Goal: Task Accomplishment & Management: Manage account settings

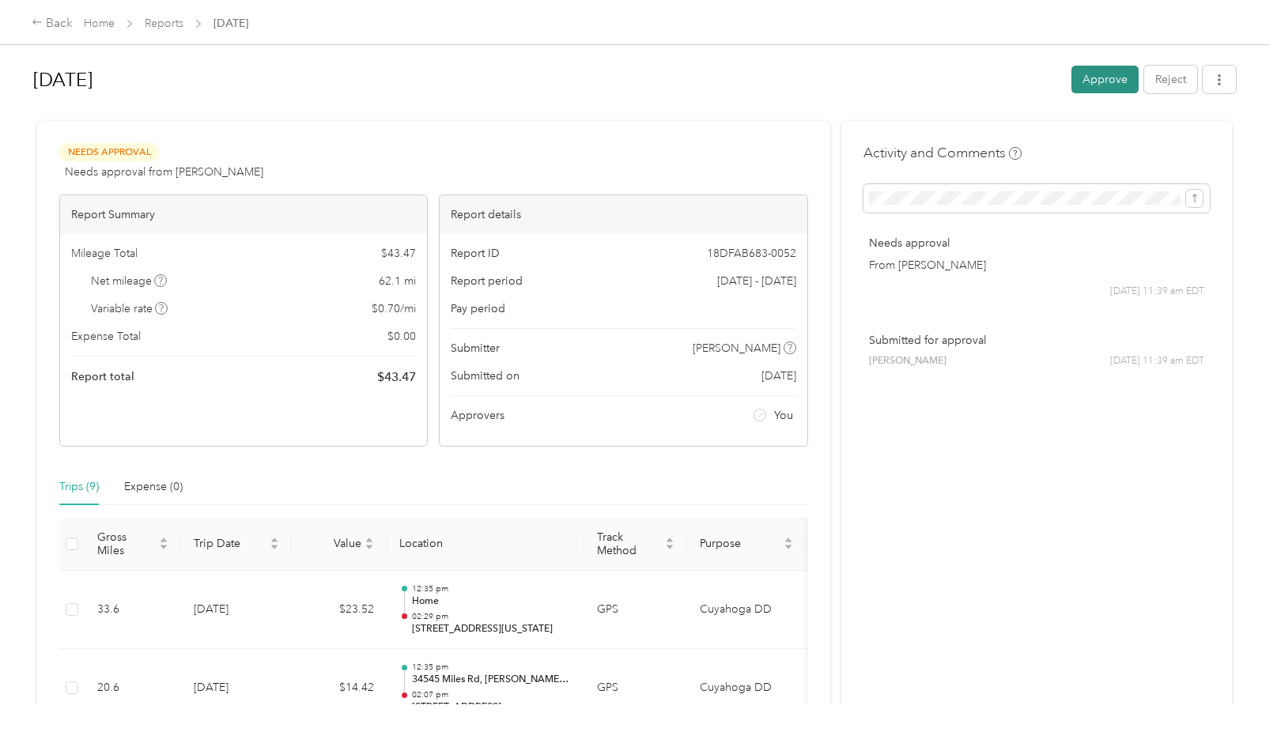
click at [1088, 75] on button "Approve" at bounding box center [1105, 80] width 67 height 28
click at [1099, 90] on button "Approve" at bounding box center [1105, 80] width 67 height 28
